Goal: Task Accomplishment & Management: Manage account settings

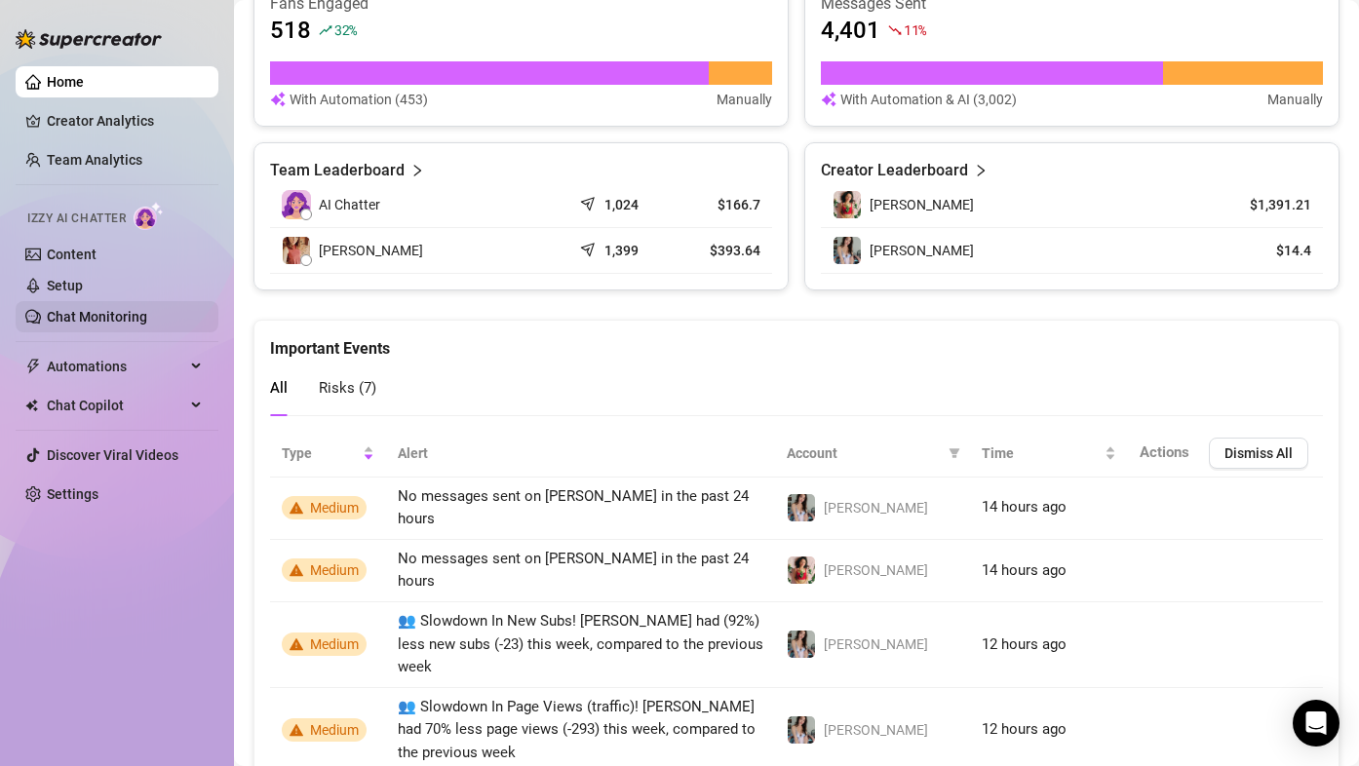
scroll to position [694, 0]
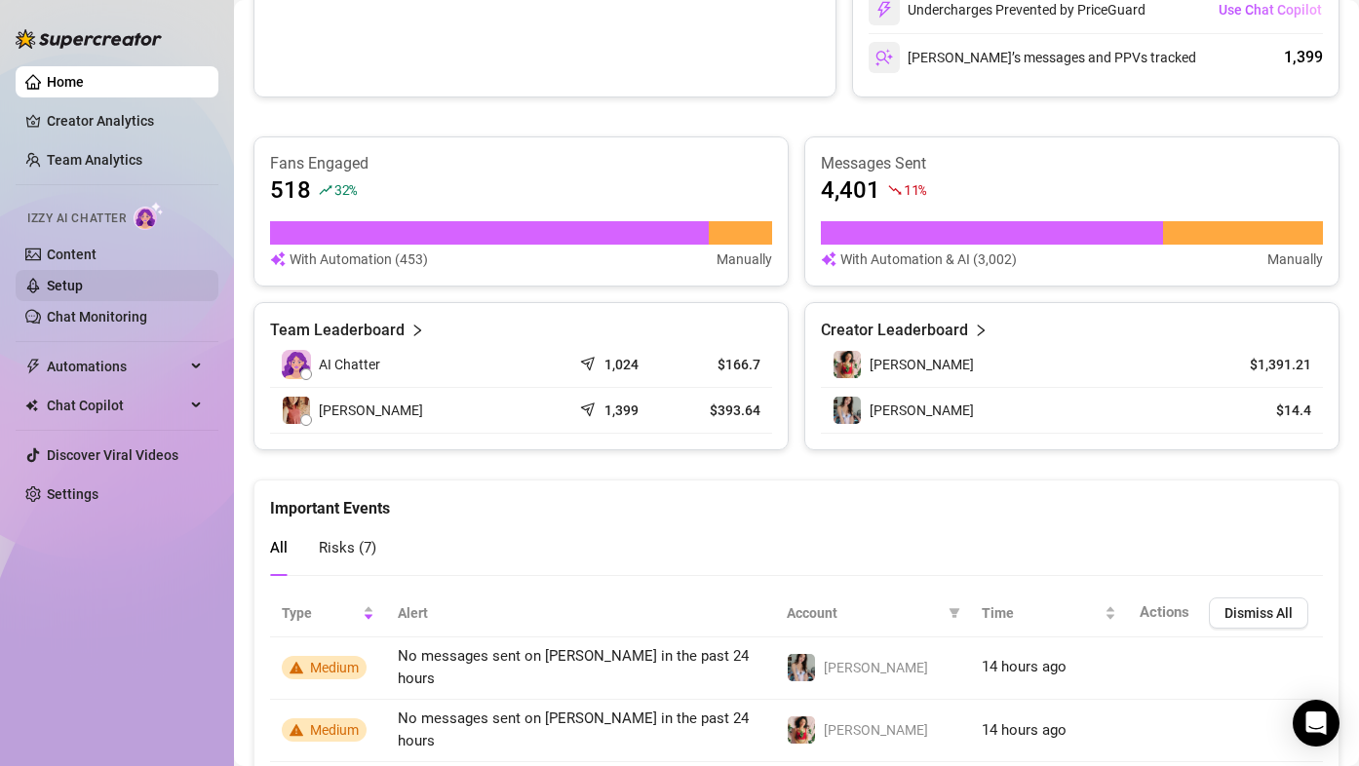
click at [55, 278] on link "Setup" at bounding box center [65, 286] width 36 height 16
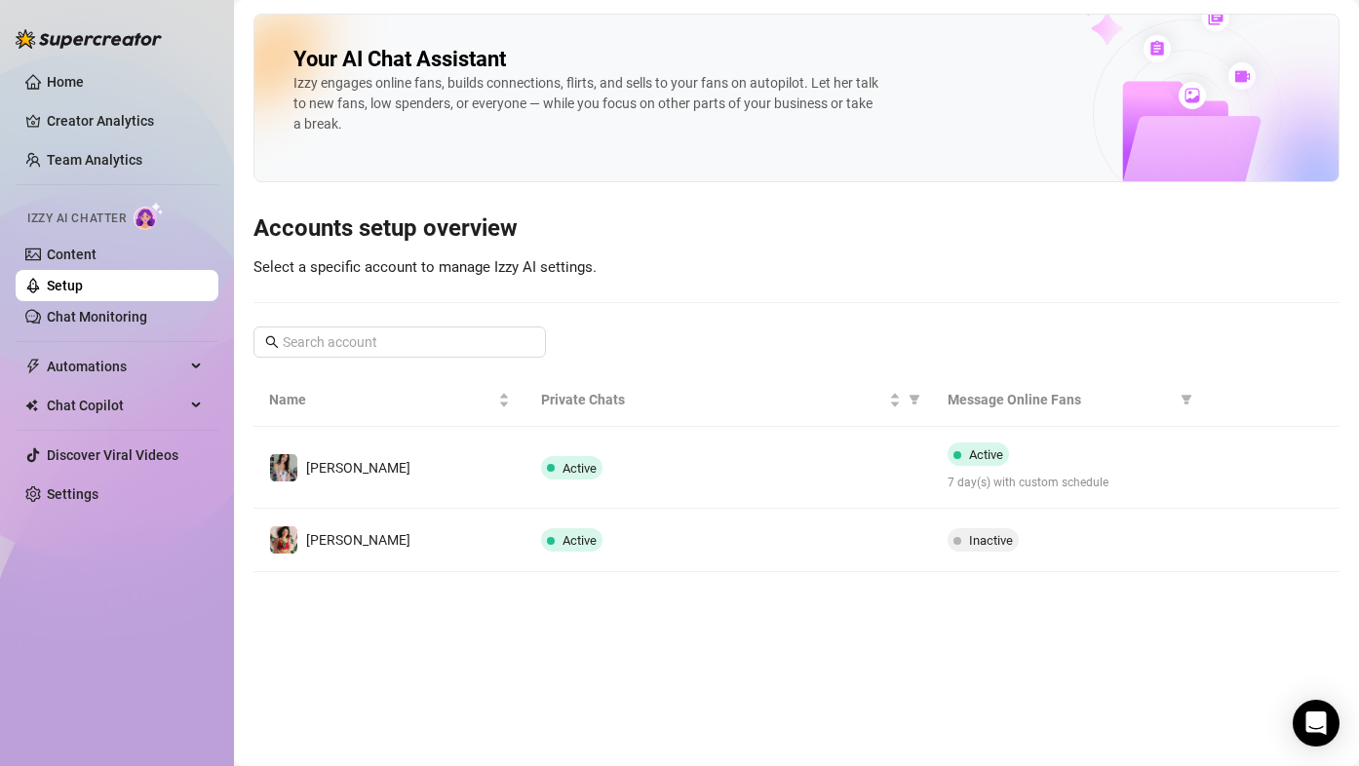
click at [1231, 530] on button "button" at bounding box center [1234, 539] width 31 height 31
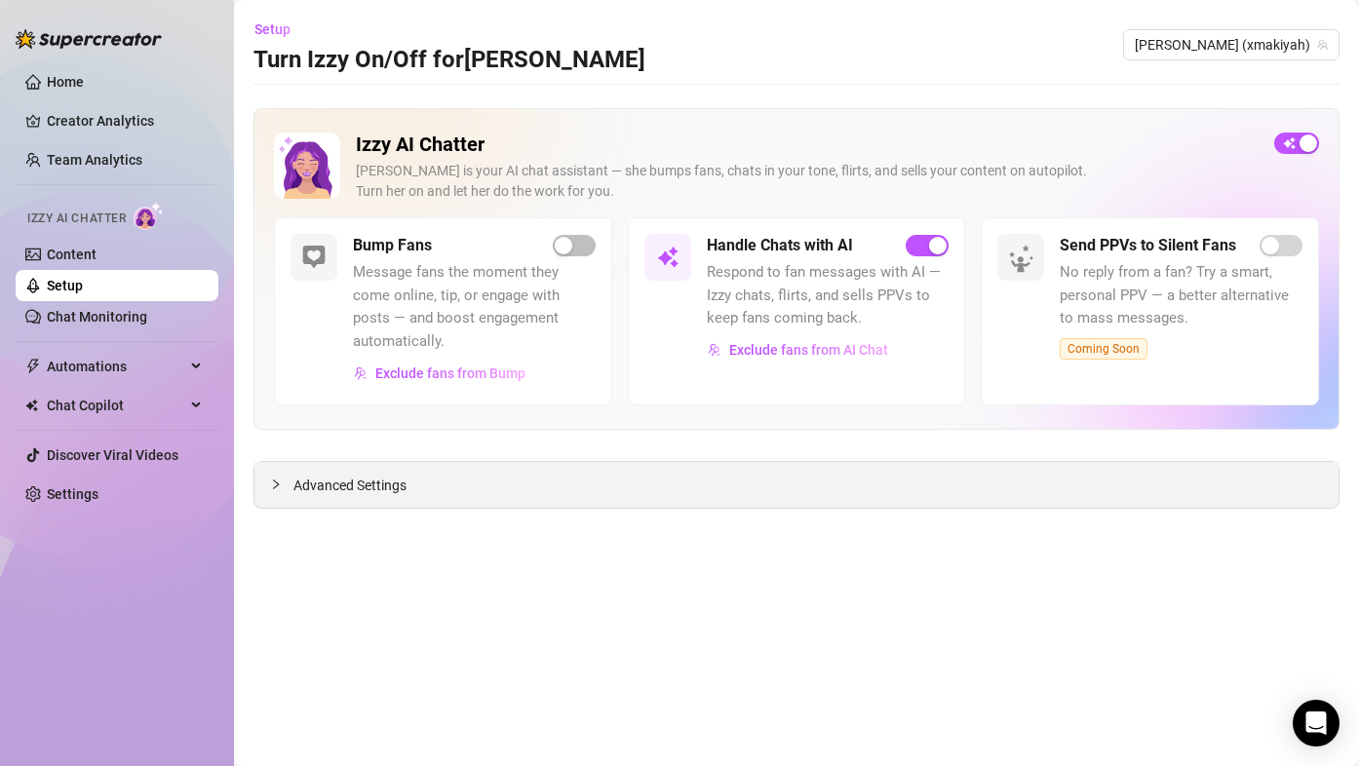
click at [342, 485] on span "Advanced Settings" at bounding box center [349, 485] width 113 height 21
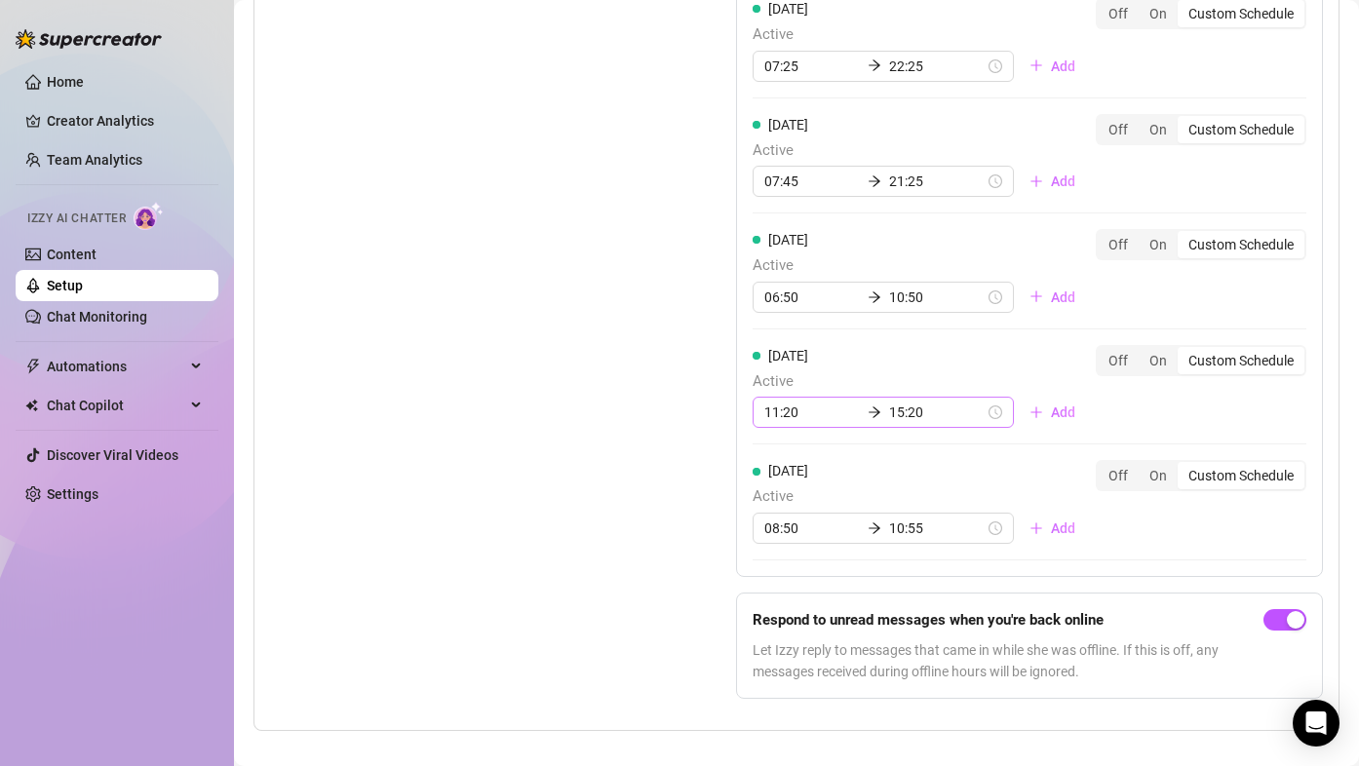
scroll to position [1726, 0]
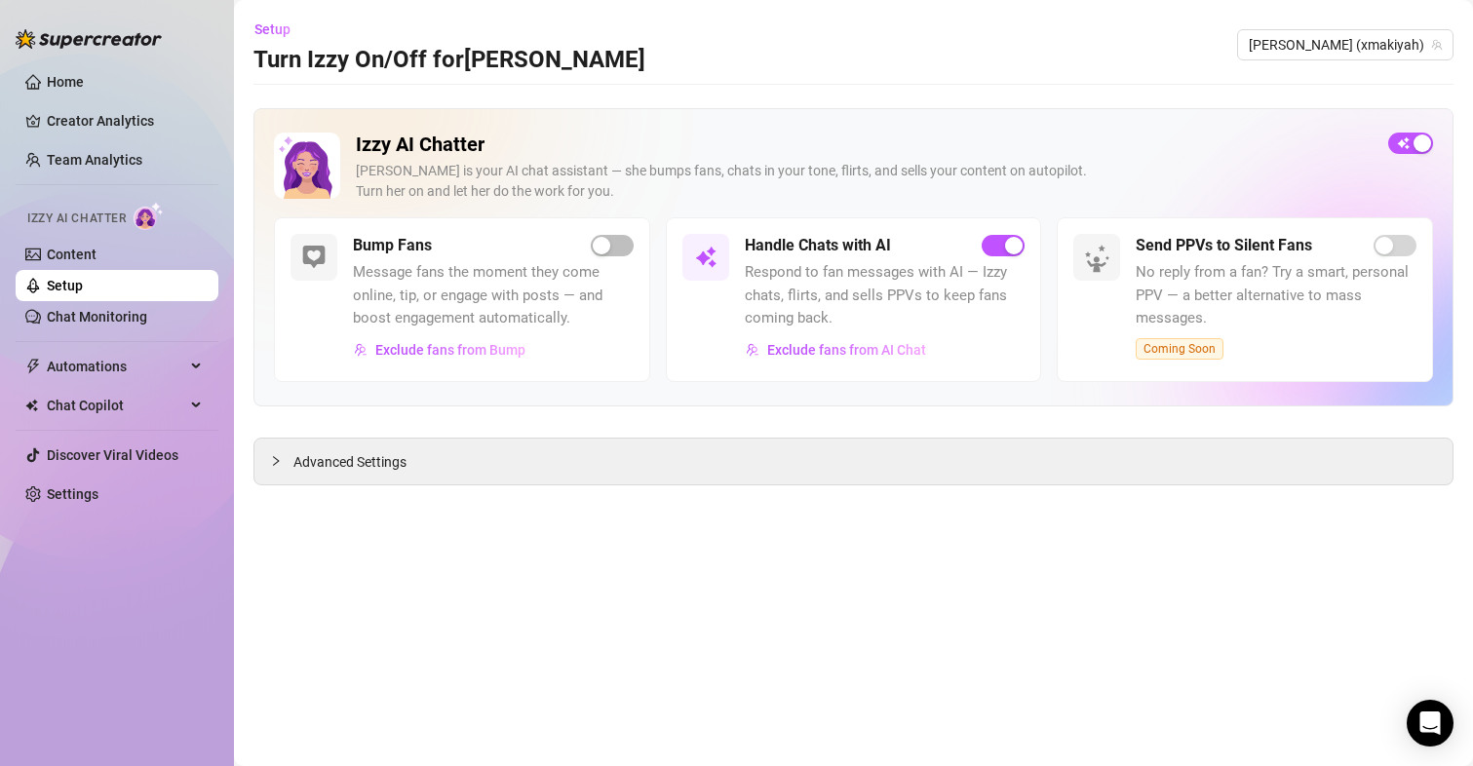
click at [349, 453] on span "Advanced Settings" at bounding box center [349, 461] width 113 height 21
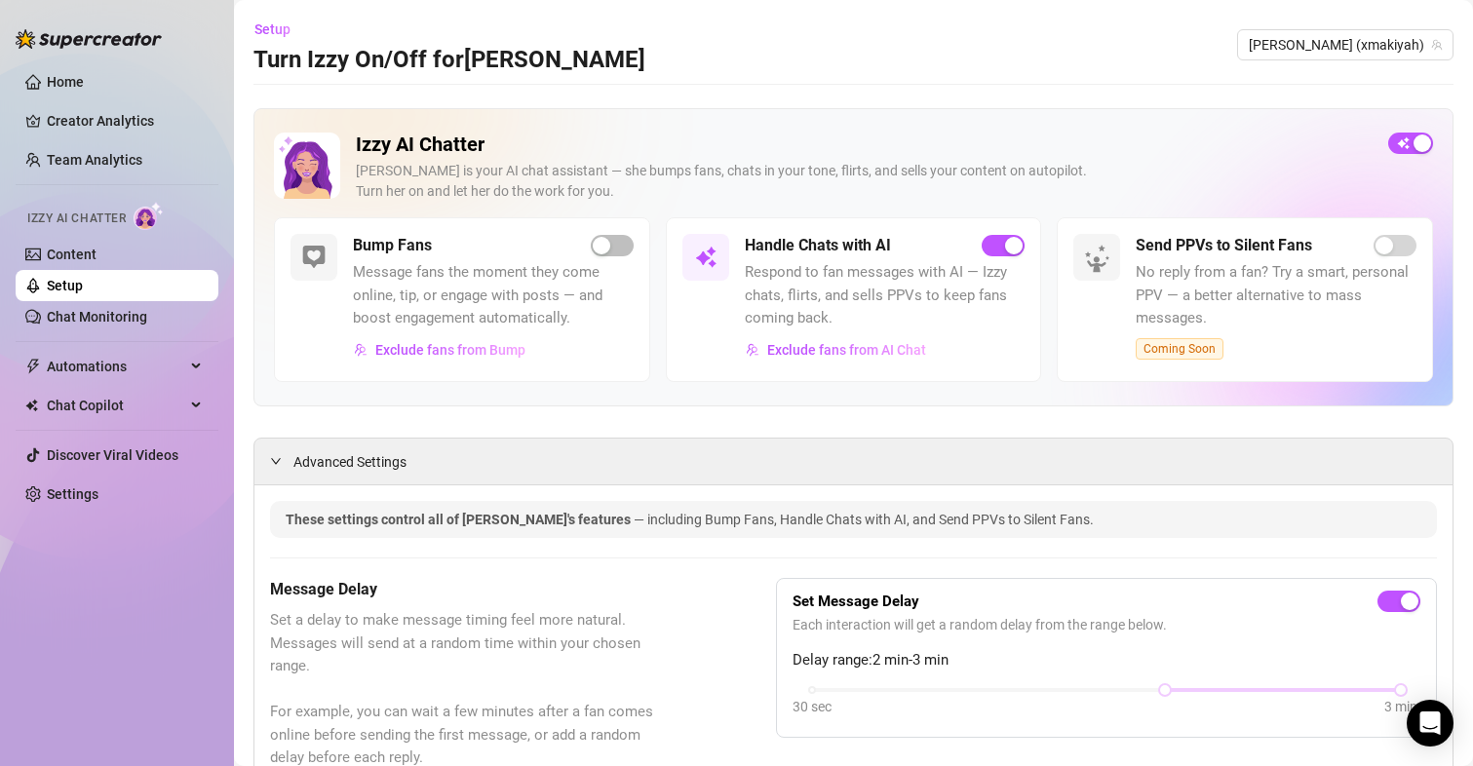
drag, startPoint x: 610, startPoint y: 534, endPoint x: 596, endPoint y: 174, distance: 359.9
click at [987, 244] on span "button" at bounding box center [1002, 245] width 43 height 21
click at [992, 246] on span "button" at bounding box center [1002, 245] width 43 height 21
